Goal: Task Accomplishment & Management: Manage account settings

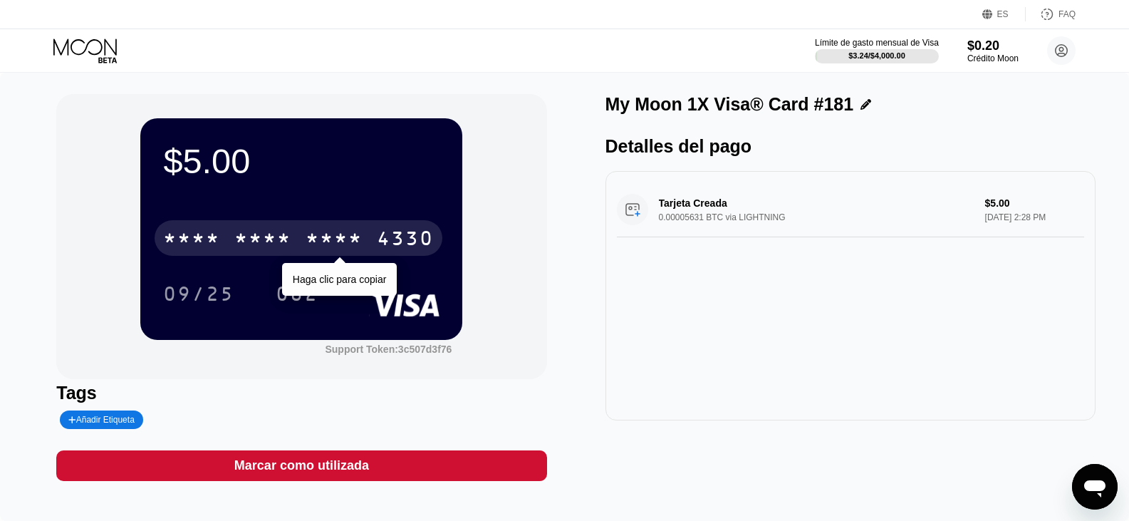
click at [328, 241] on div "* * * *" at bounding box center [333, 240] width 57 height 23
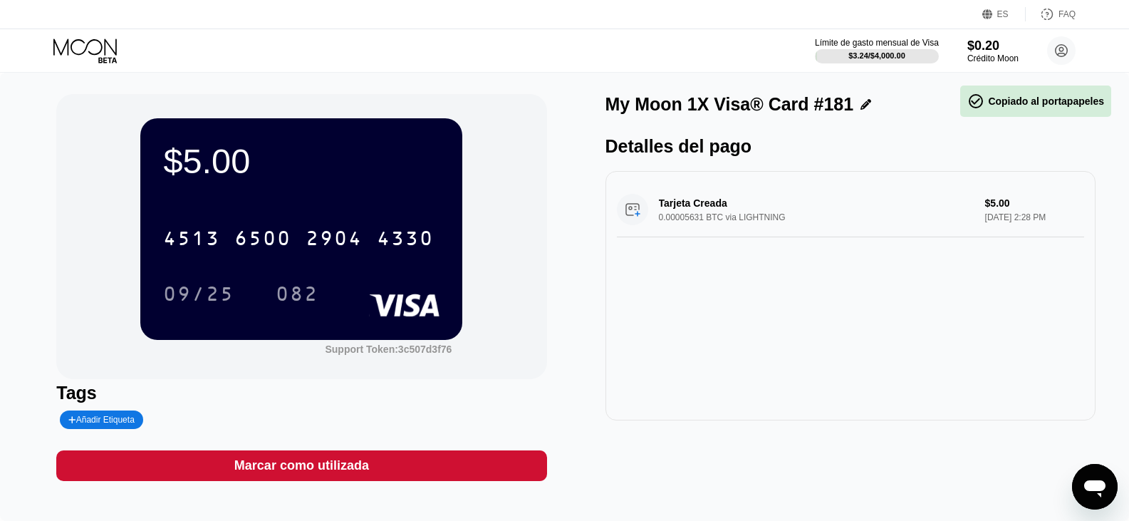
click at [90, 46] on icon at bounding box center [86, 50] width 66 height 25
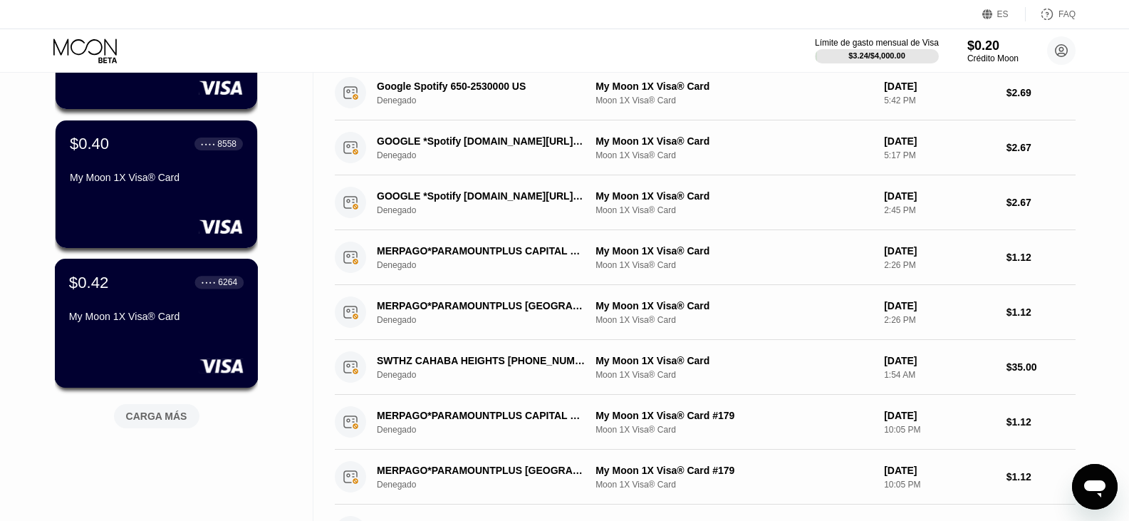
scroll to position [498, 0]
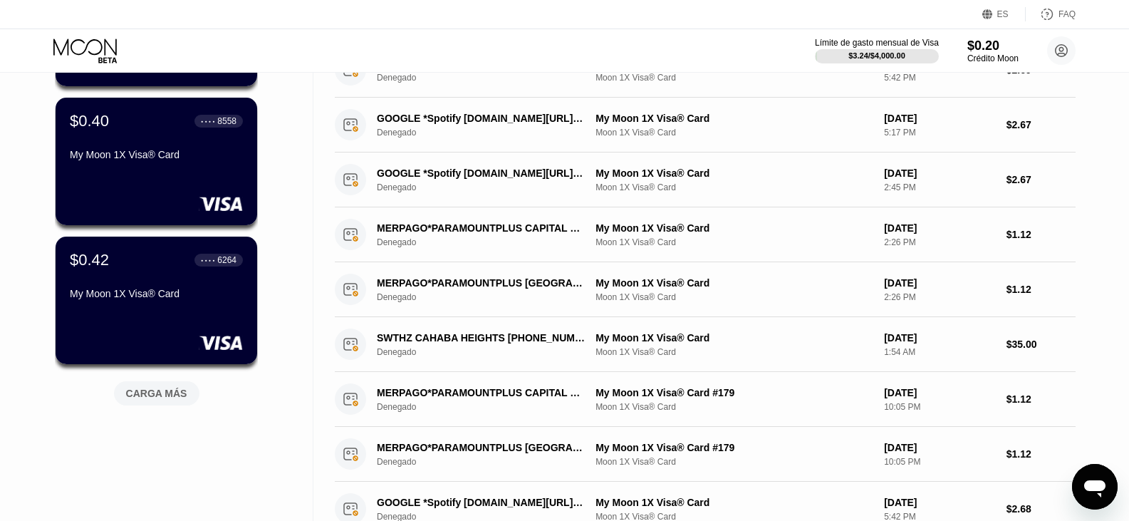
click at [151, 408] on div "$5.00 ● ● ● ● 4330 My Moon 1X Visa® Card #181 $0.66 ● ● ● ● 3313 My Moon 1X Vis…" at bounding box center [156, 43] width 203 height 768
click at [160, 396] on div "CARGA MÁS" at bounding box center [156, 393] width 61 height 13
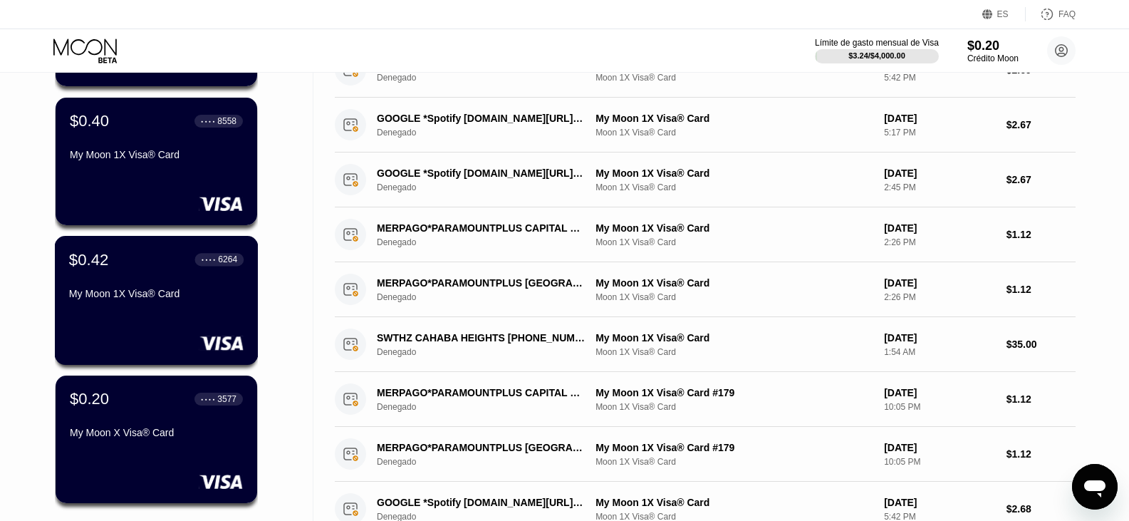
click at [179, 264] on div "$0.42 ● ● ● ● 6264" at bounding box center [156, 259] width 174 height 19
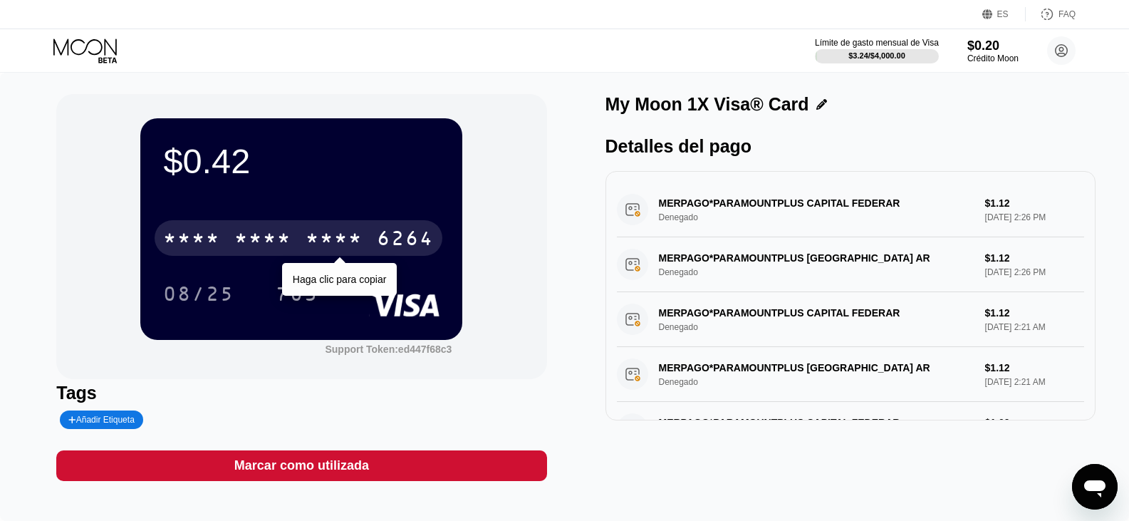
click at [348, 239] on div "* * * *" at bounding box center [333, 240] width 57 height 23
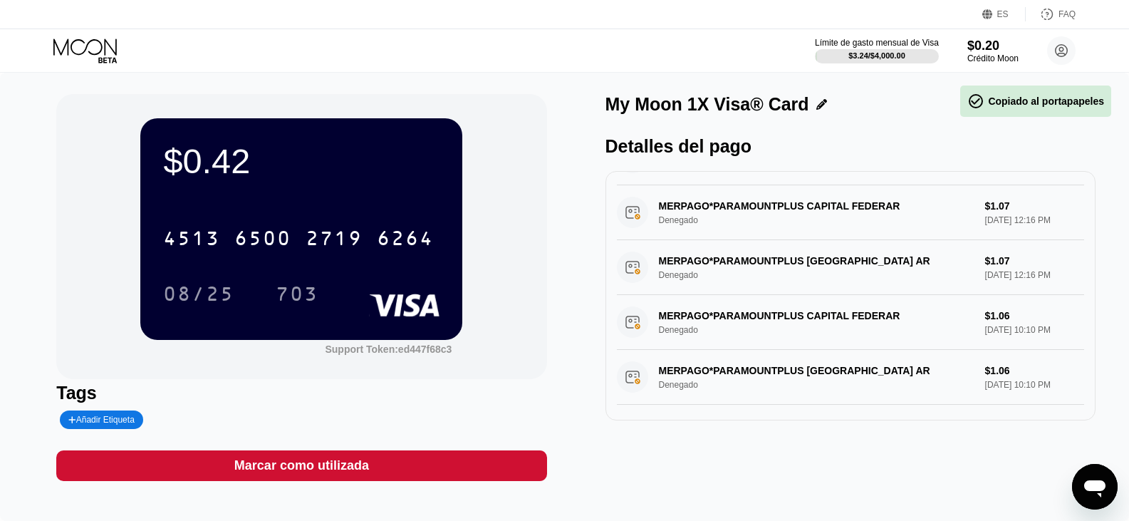
scroll to position [520, 0]
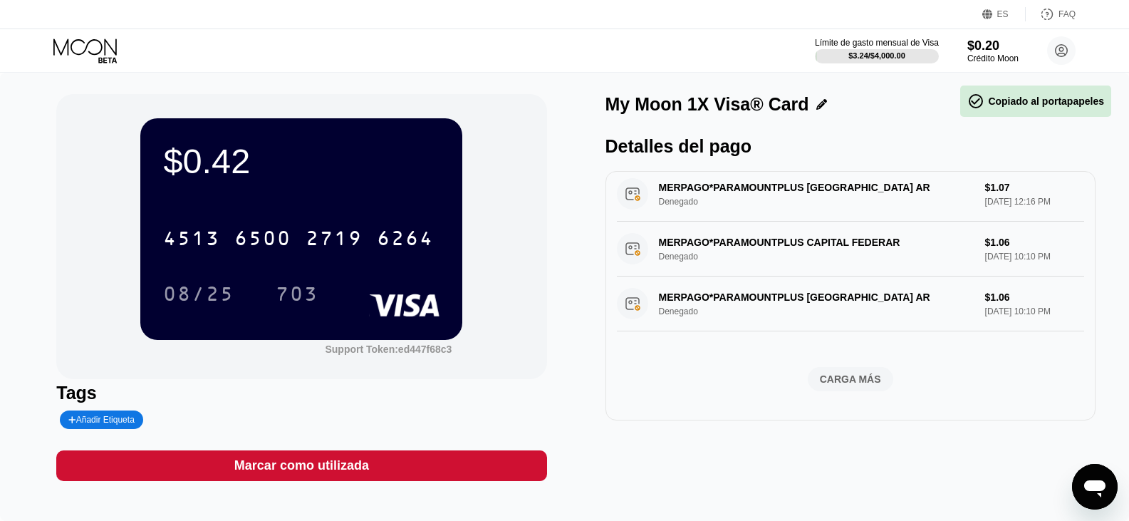
click at [841, 373] on div "CARGA MÁS" at bounding box center [850, 378] width 61 height 13
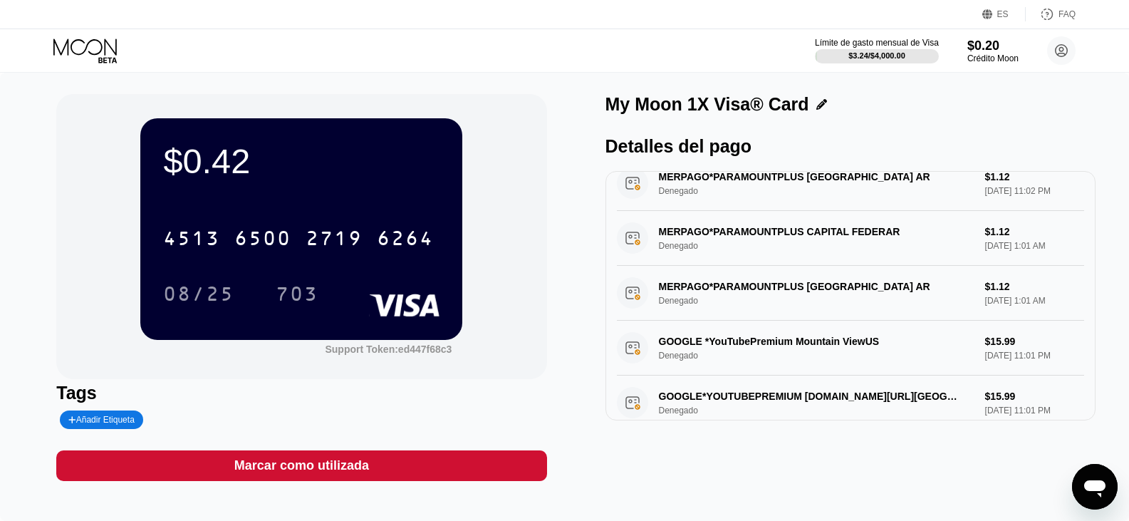
scroll to position [1178, 0]
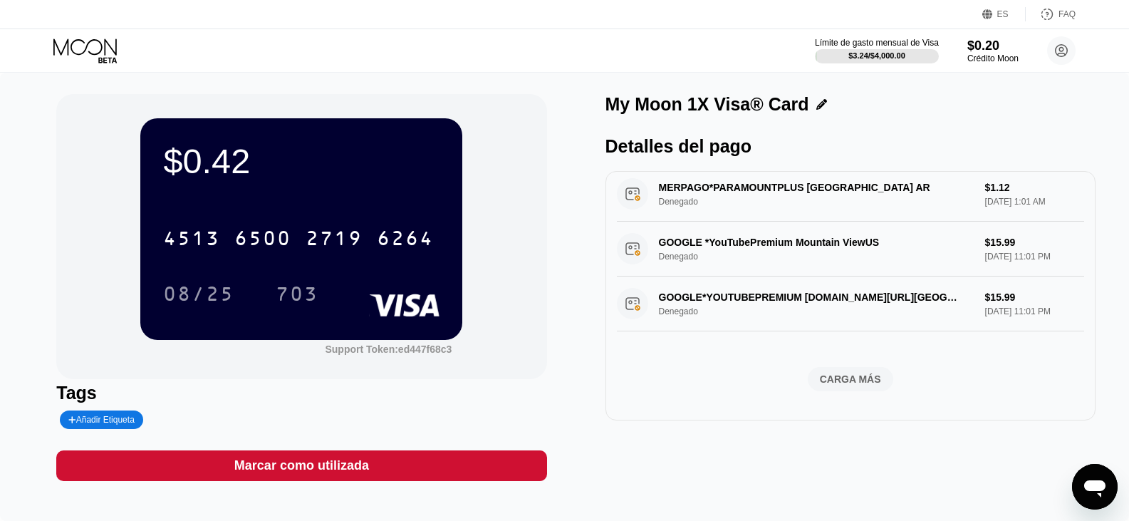
click at [841, 372] on div "CARGA MÁS" at bounding box center [850, 378] width 61 height 13
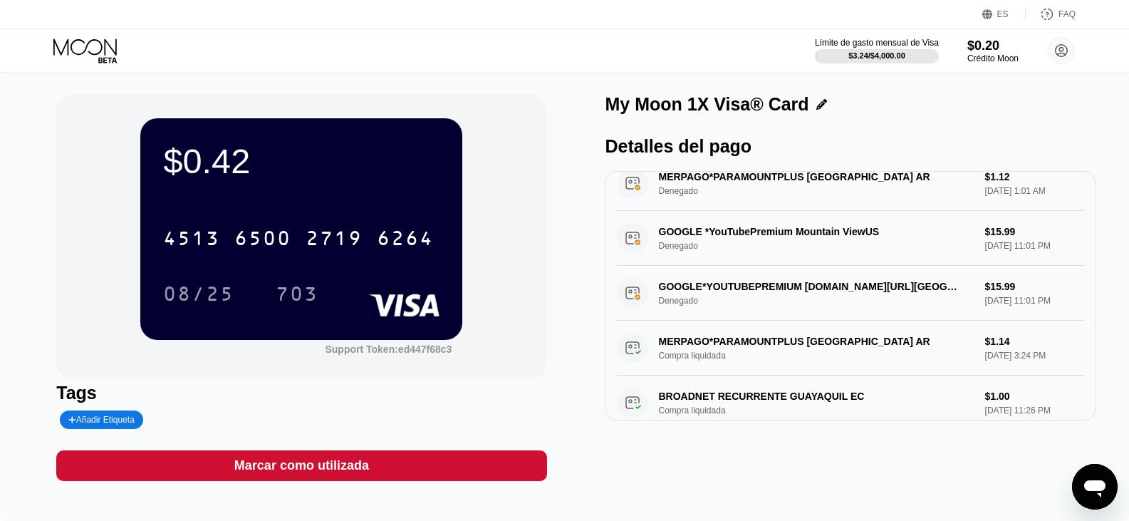
scroll to position [1374, 0]
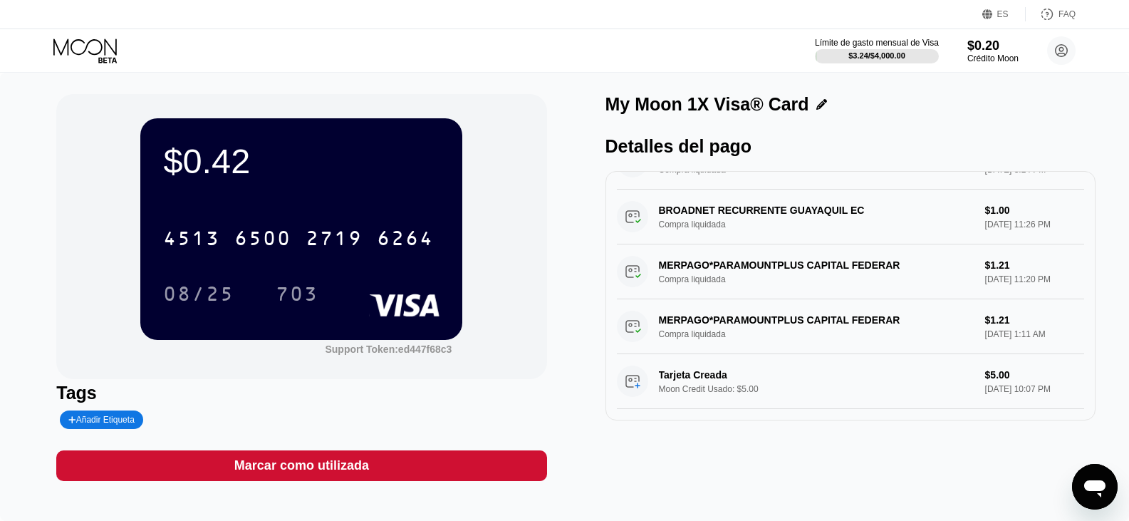
click at [278, 244] on div "6500" at bounding box center [262, 240] width 57 height 23
click at [119, 38] on icon at bounding box center [86, 50] width 66 height 25
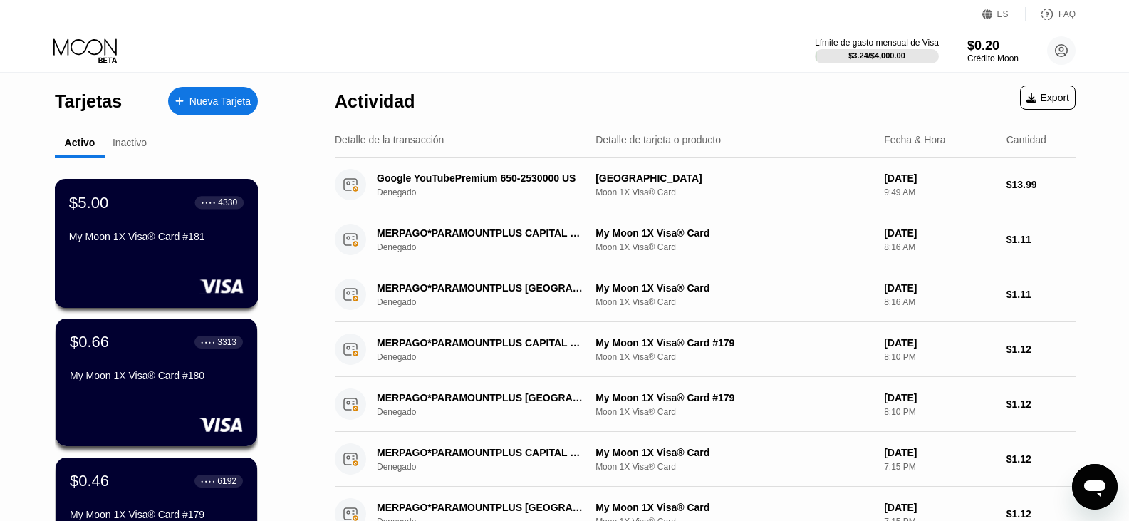
click at [119, 229] on div "$5.00 ● ● ● ● 4330 My Moon 1X Visa® Card #181" at bounding box center [156, 220] width 174 height 55
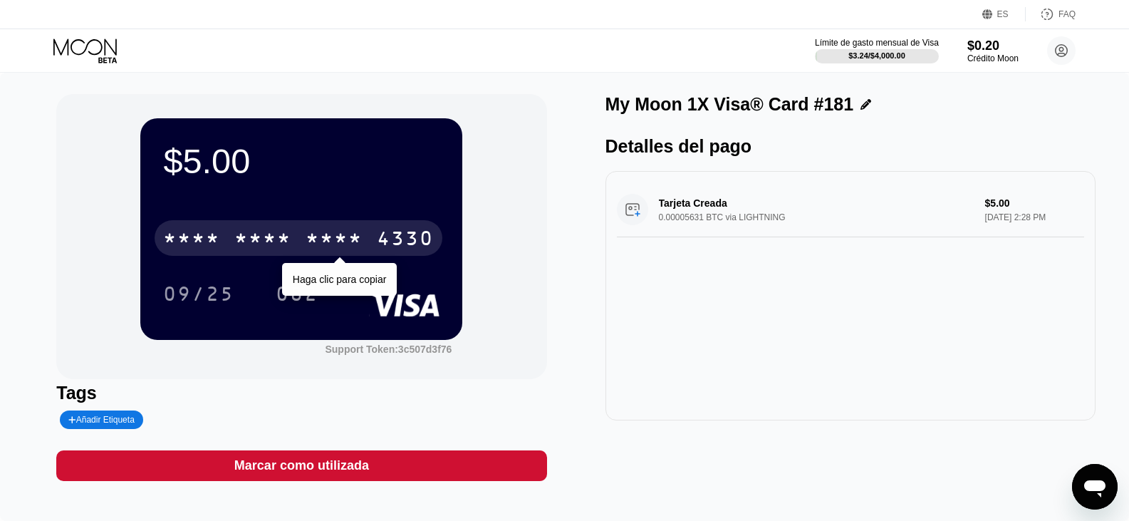
click at [208, 246] on div "* * * *" at bounding box center [191, 240] width 57 height 23
